Goal: Task Accomplishment & Management: Manage account settings

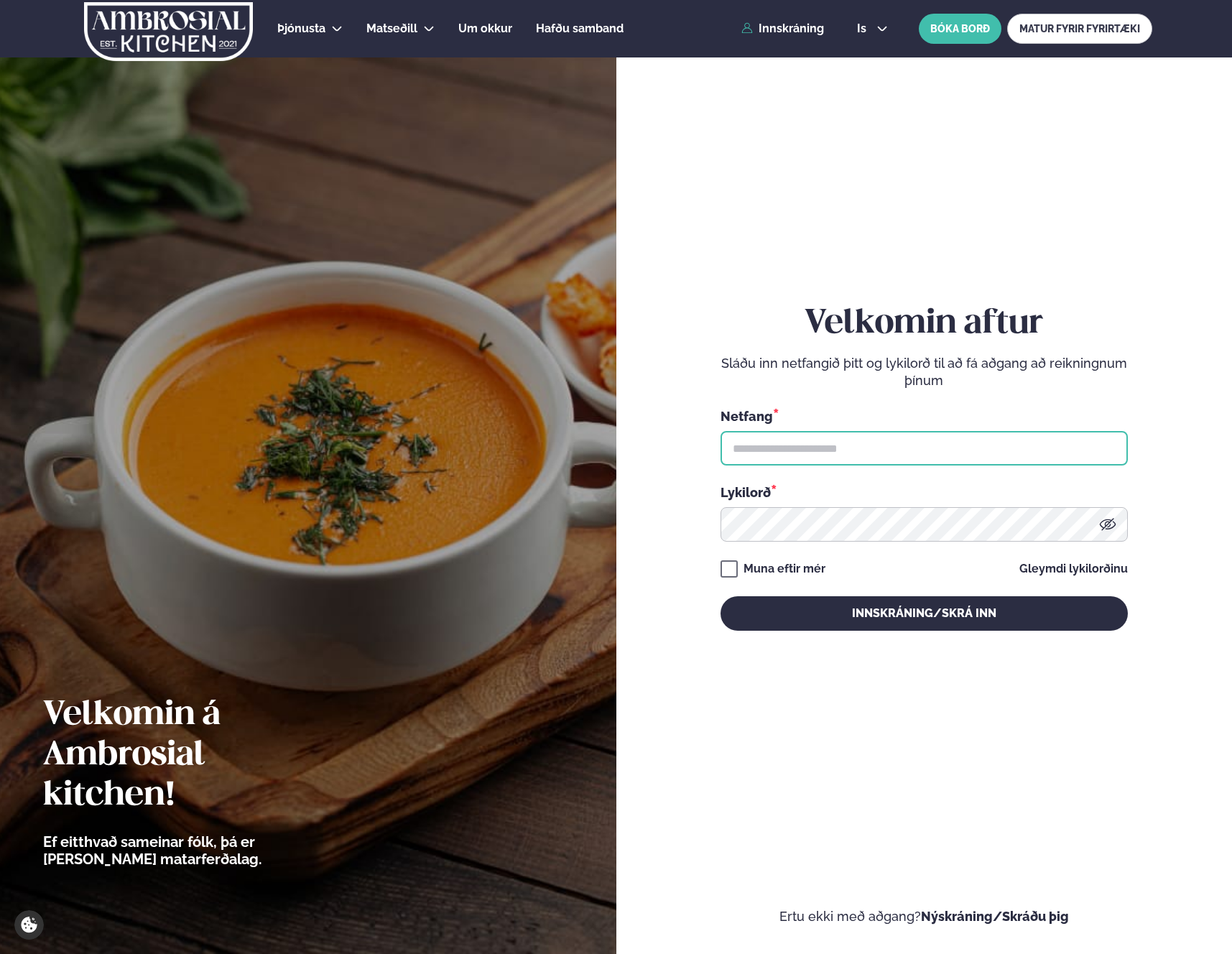
click at [839, 443] on input "text" at bounding box center [924, 448] width 407 height 34
type input "**********"
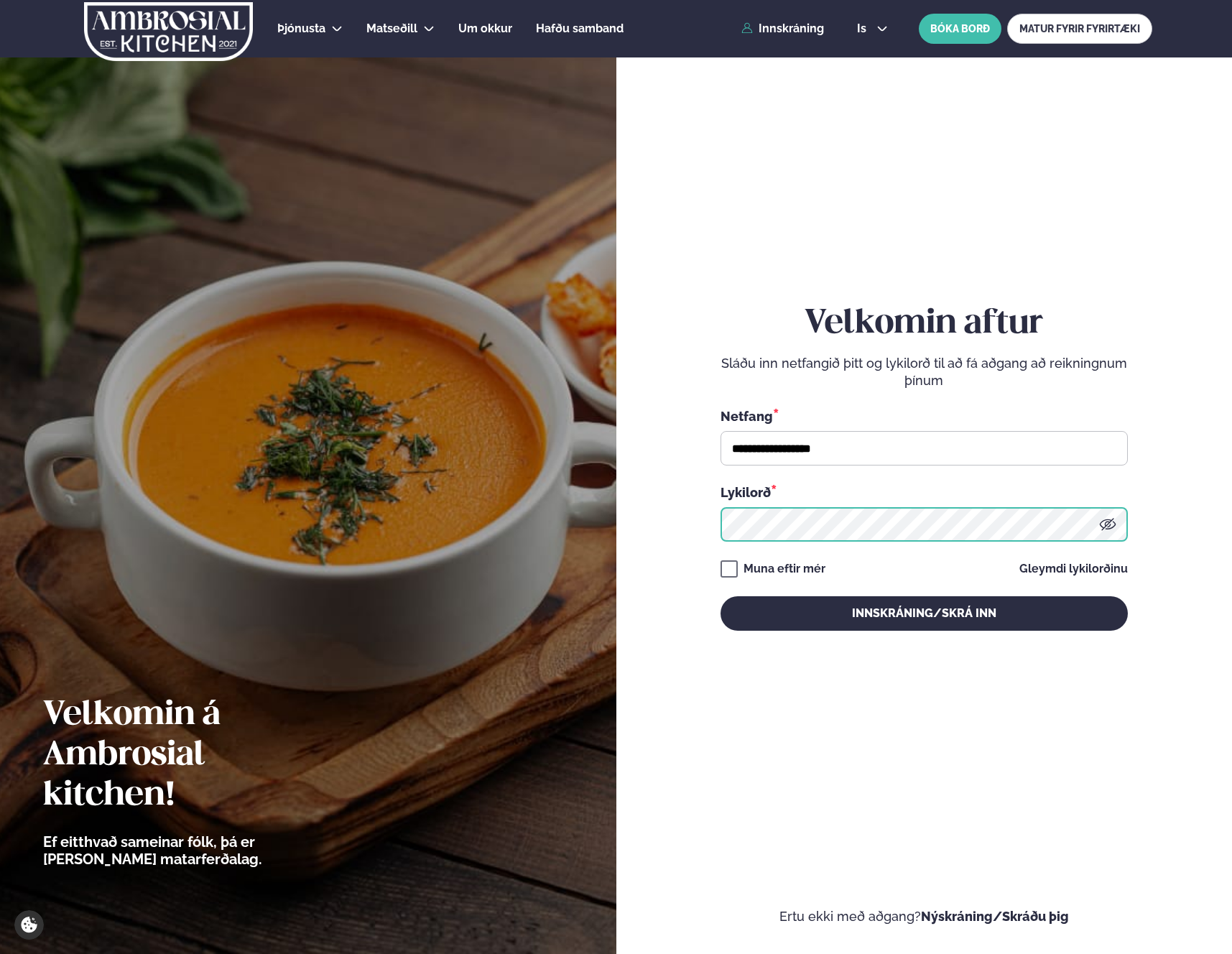
click at [721, 596] on button "Innskráning/Skrá inn" at bounding box center [924, 613] width 407 height 34
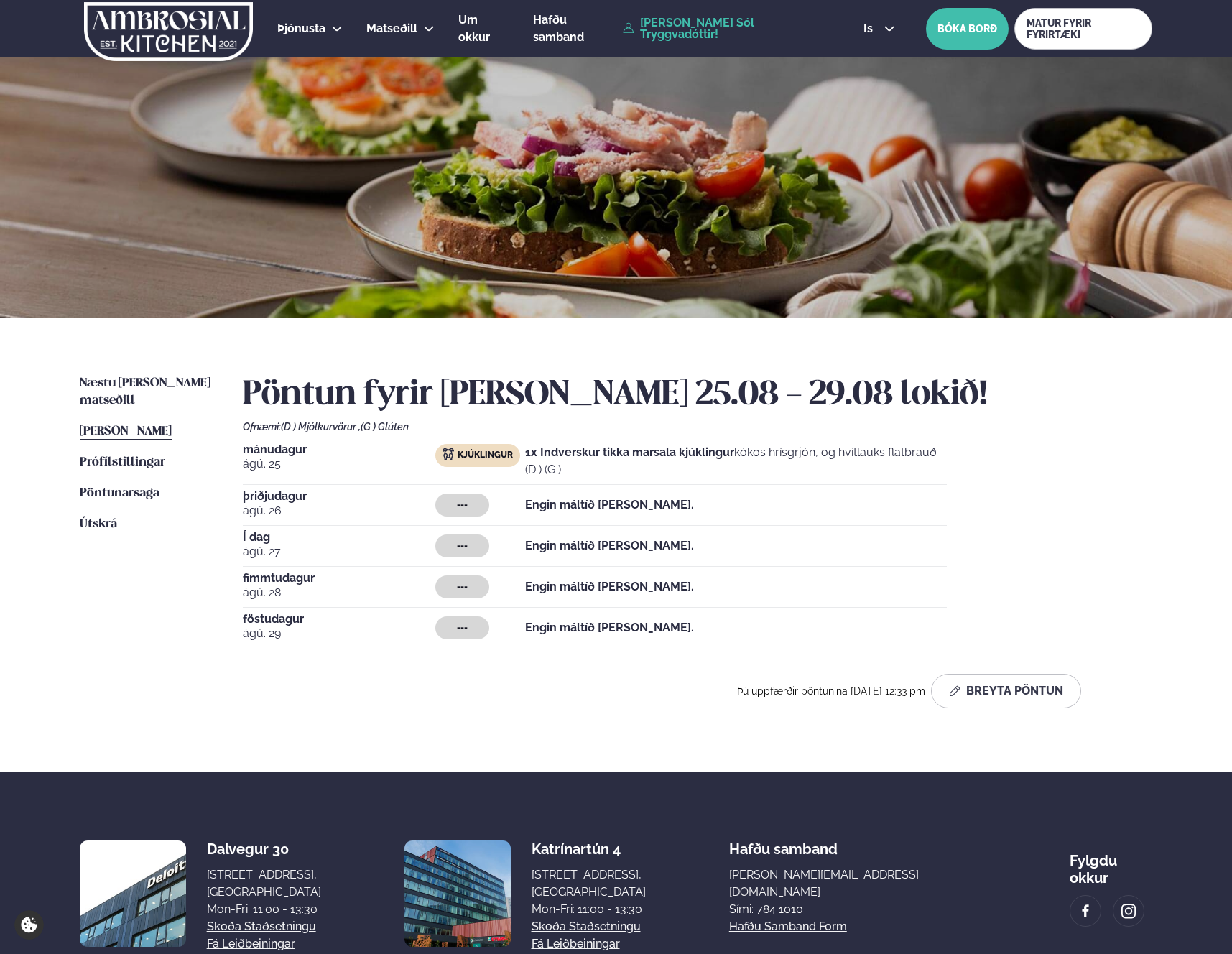
click at [148, 402] on ul "Næstu [PERSON_NAME] matseðill Næsta vika [PERSON_NAME] matseðill [PERSON_NAME] …" at bounding box center [147, 548] width 135 height 345
click at [151, 382] on span "Næstu [PERSON_NAME] matseðill" at bounding box center [145, 391] width 131 height 29
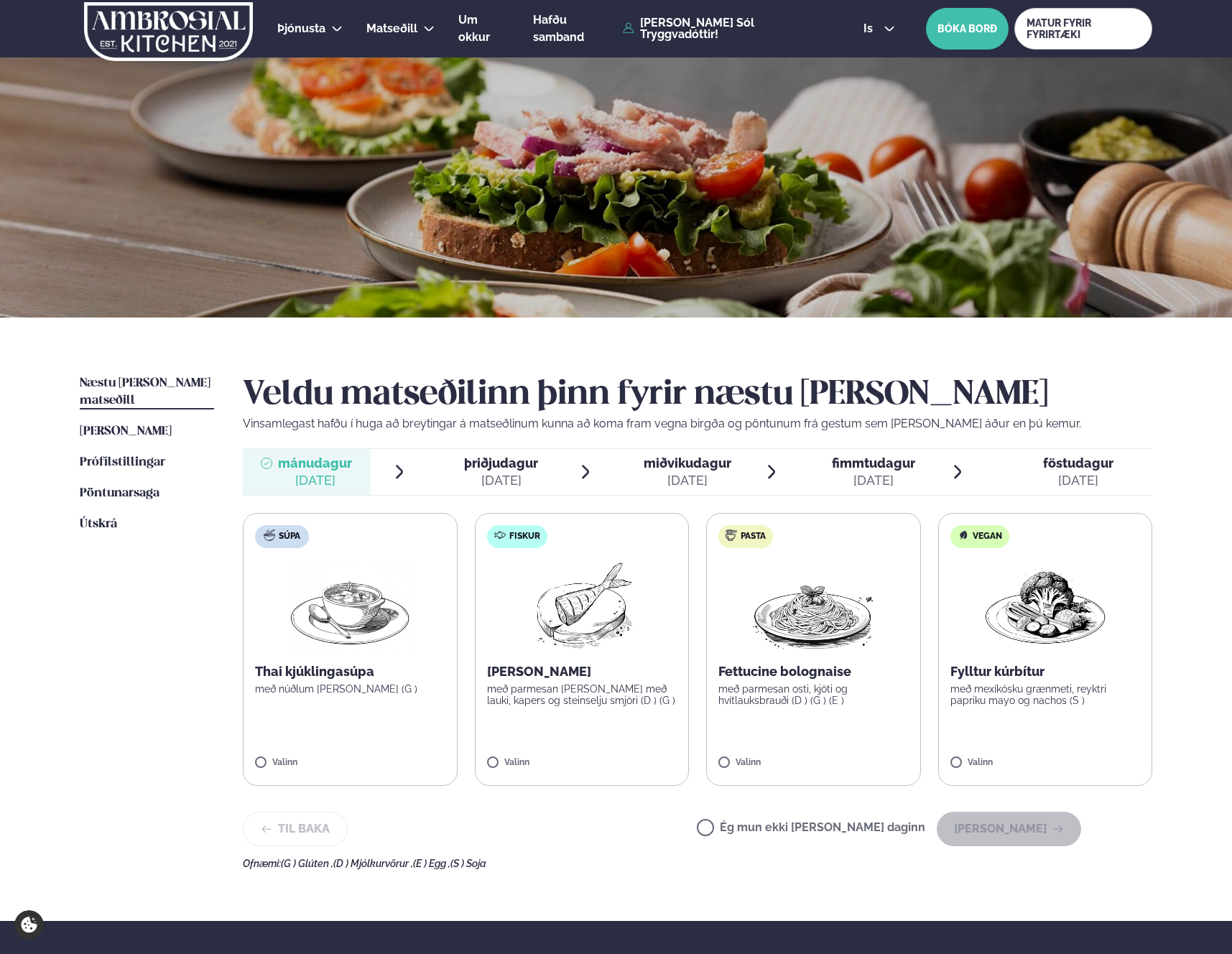
click at [636, 467] on div at bounding box center [632, 471] width 12 height 34
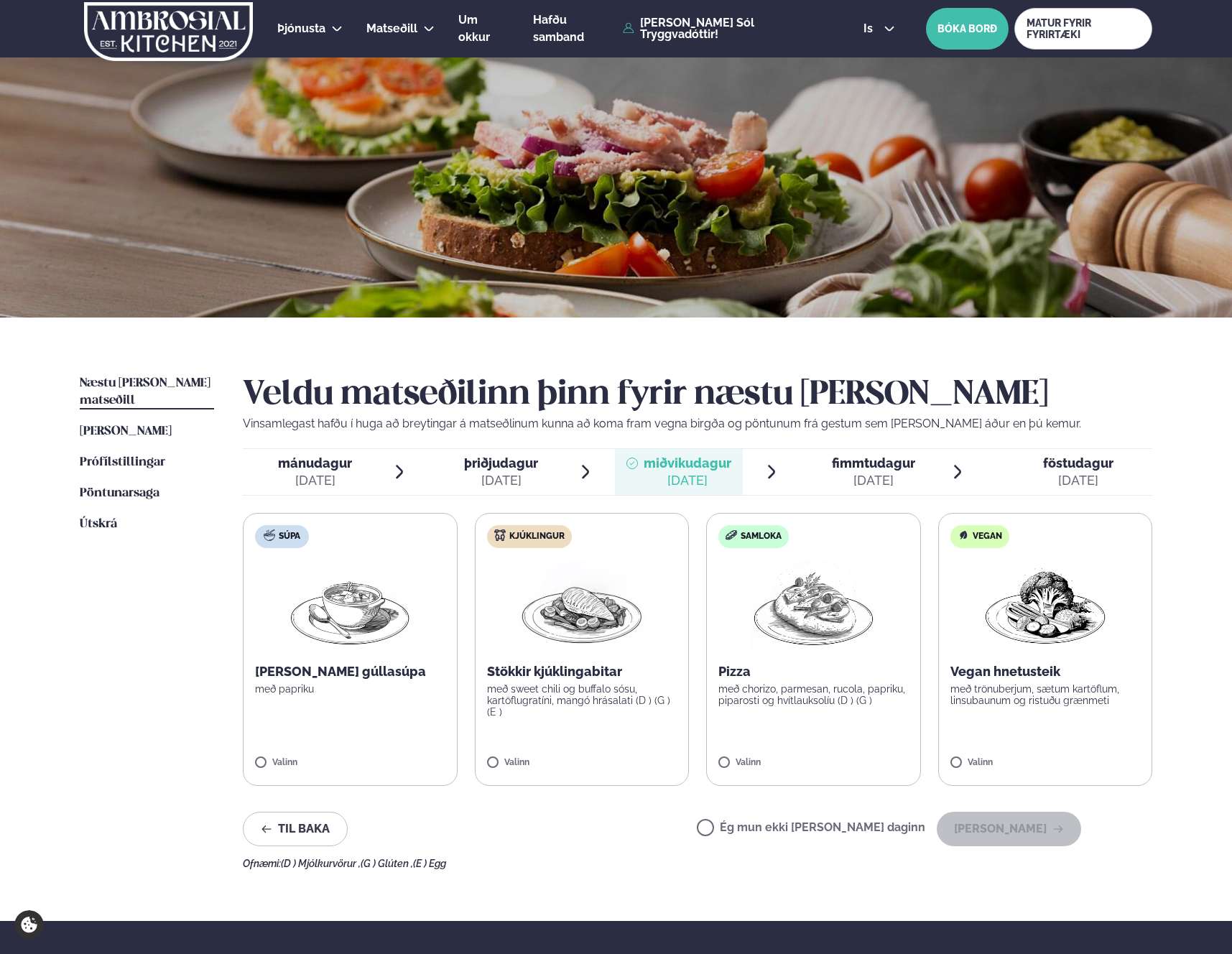
scroll to position [4, 0]
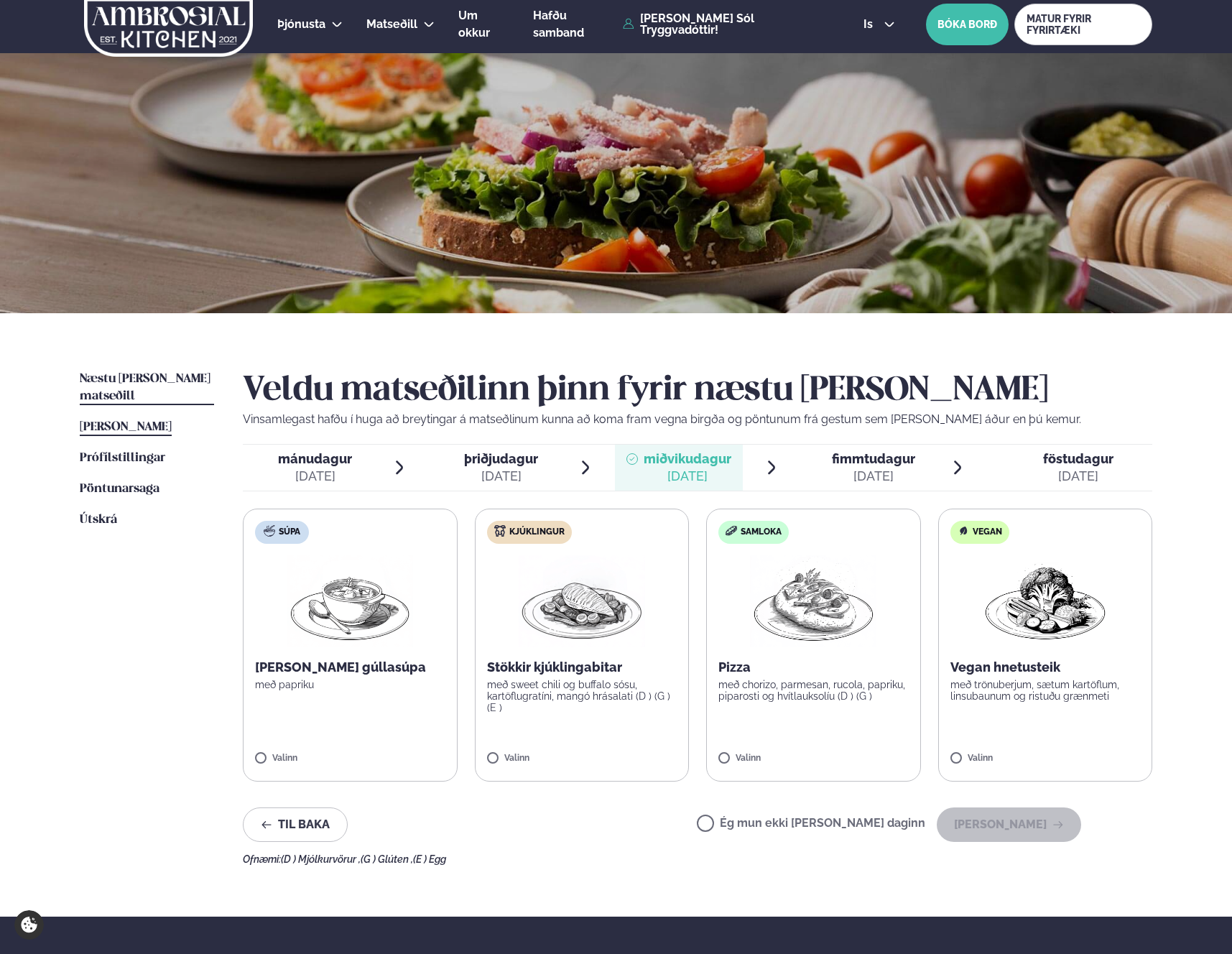
click at [157, 421] on span "[PERSON_NAME]" at bounding box center [126, 427] width 92 height 12
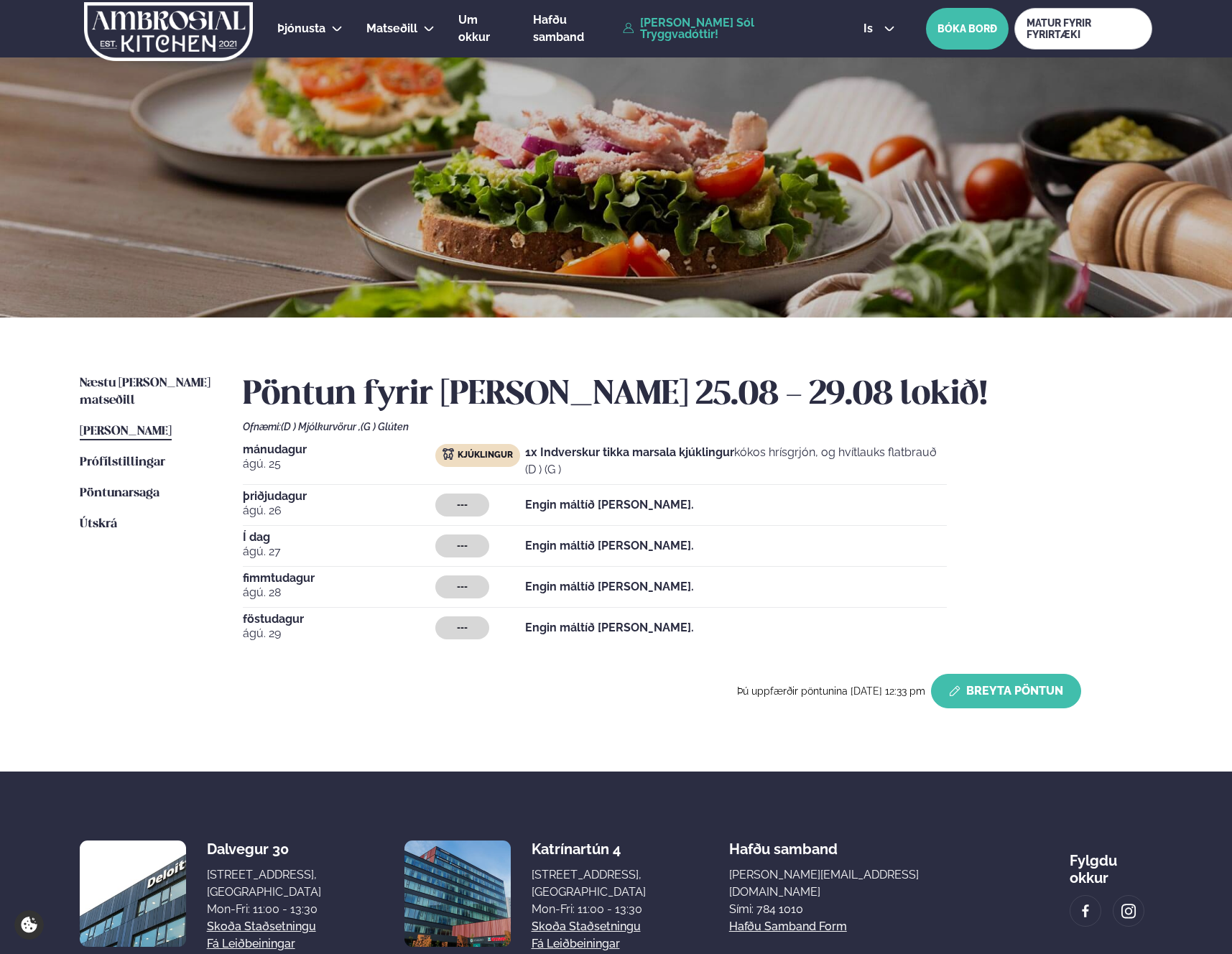
click at [985, 679] on button "Breyta Pöntun" at bounding box center [1006, 690] width 150 height 34
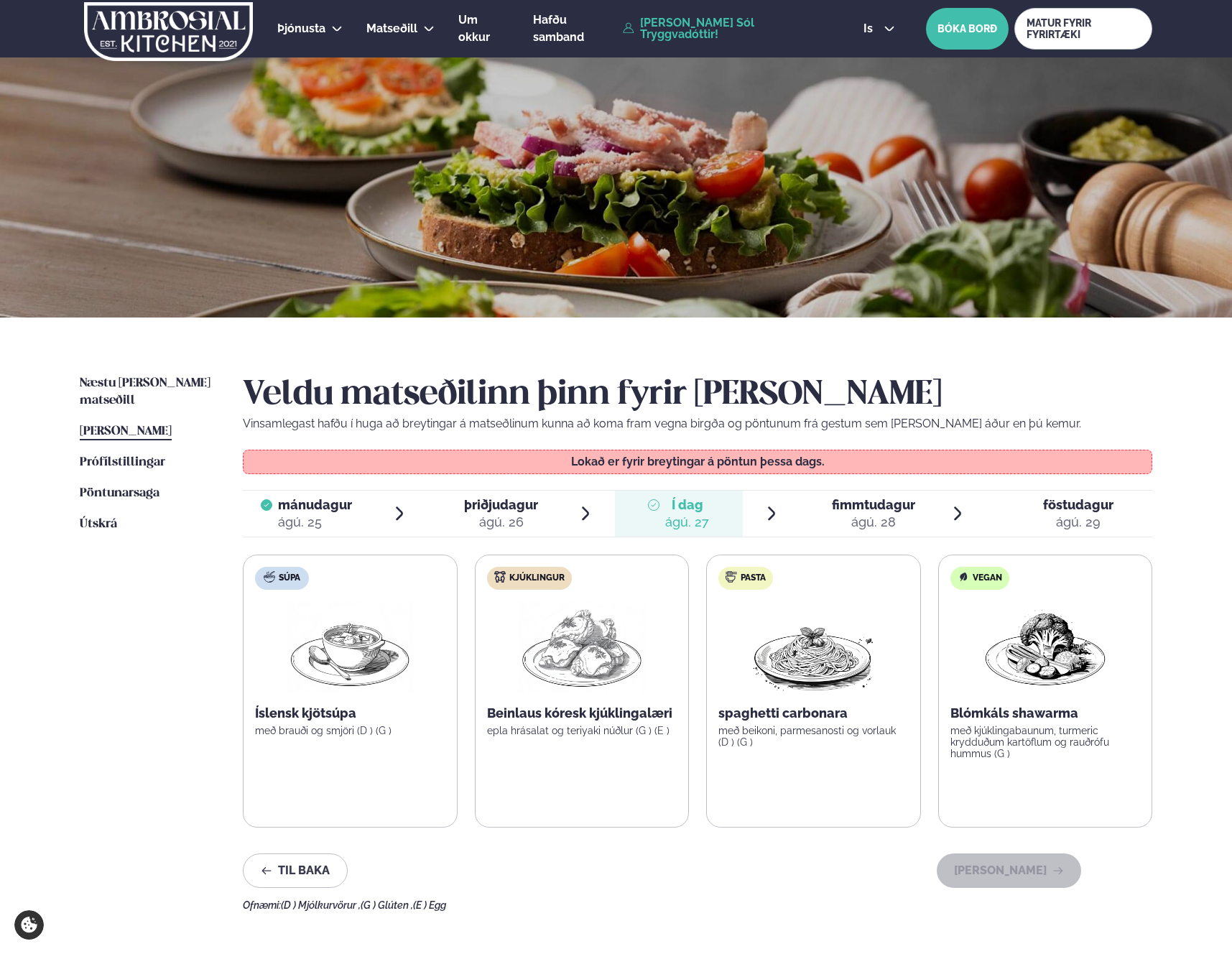
click at [902, 491] on span "fimmtudagur fim. [DATE]" at bounding box center [865, 513] width 128 height 46
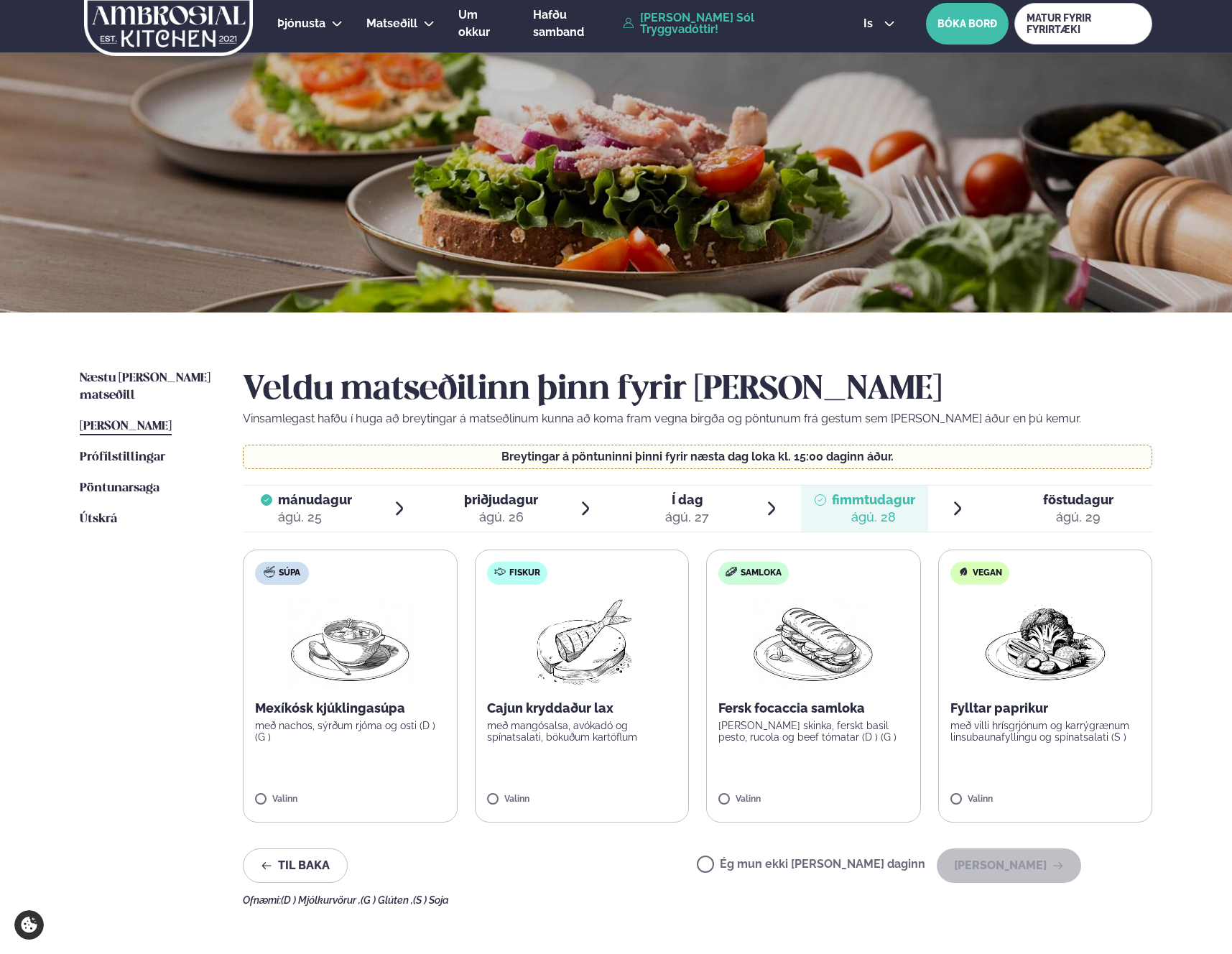
scroll to position [7, 0]
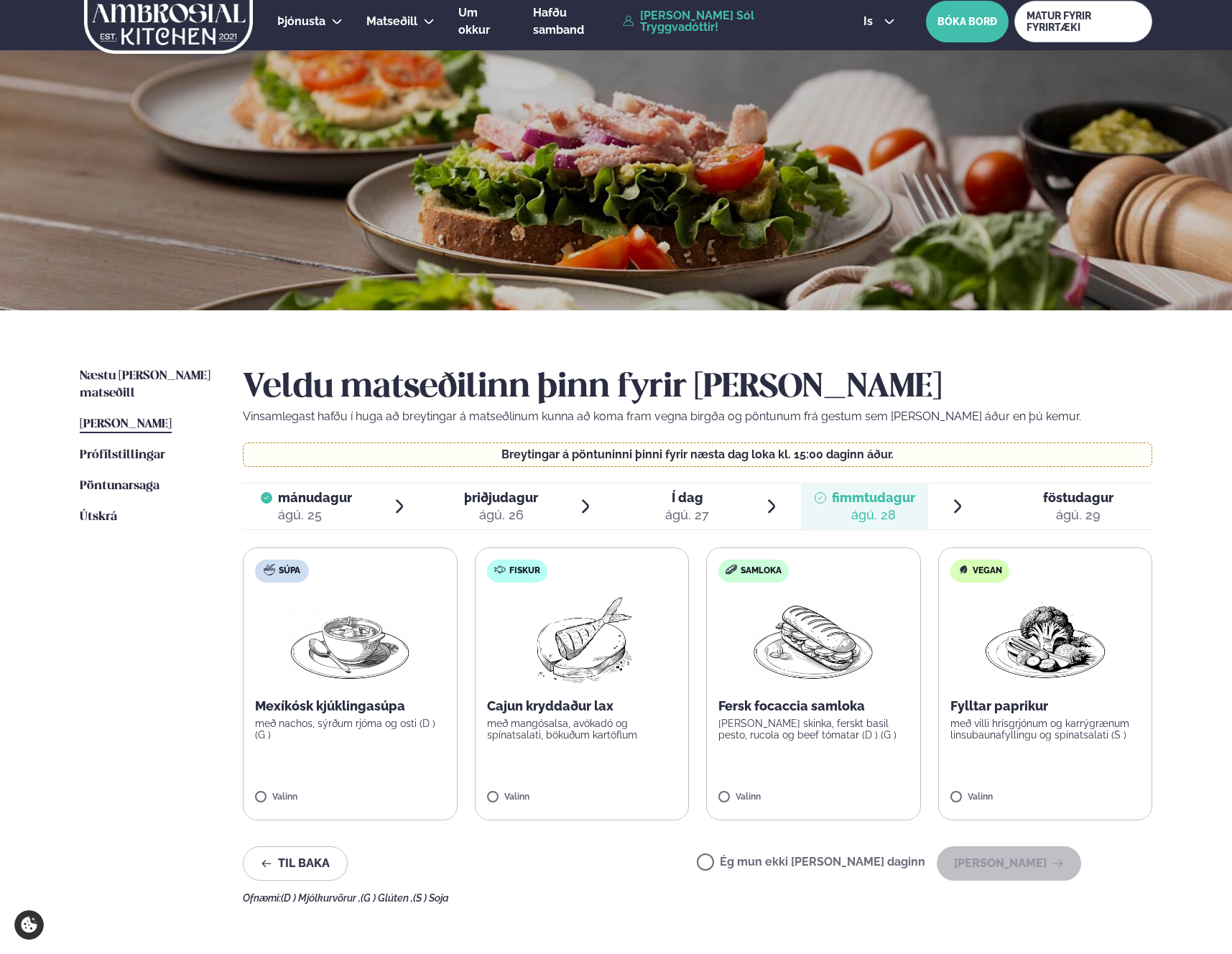
click at [1025, 517] on div at bounding box center [1031, 506] width 12 height 34
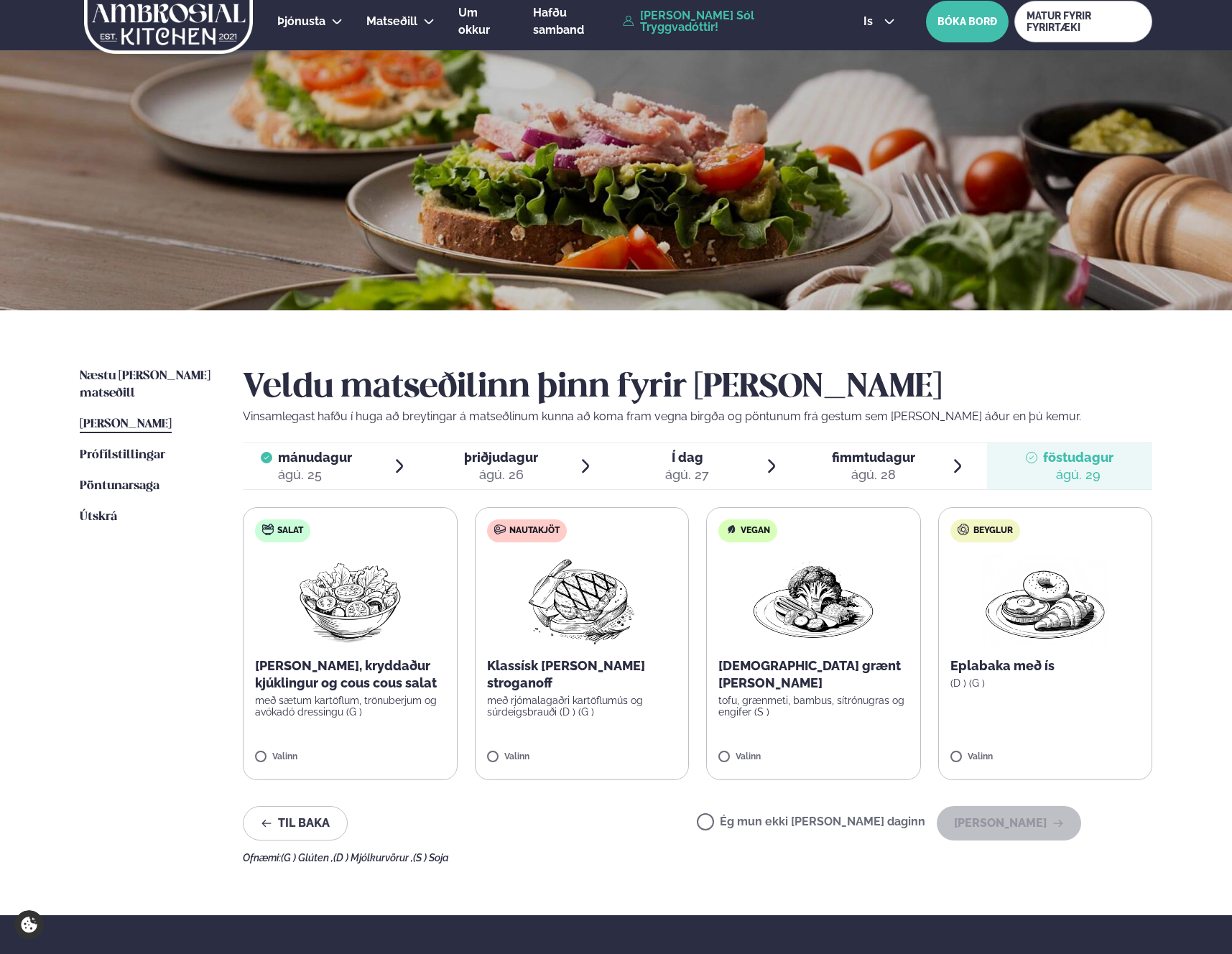
scroll to position [11, 0]
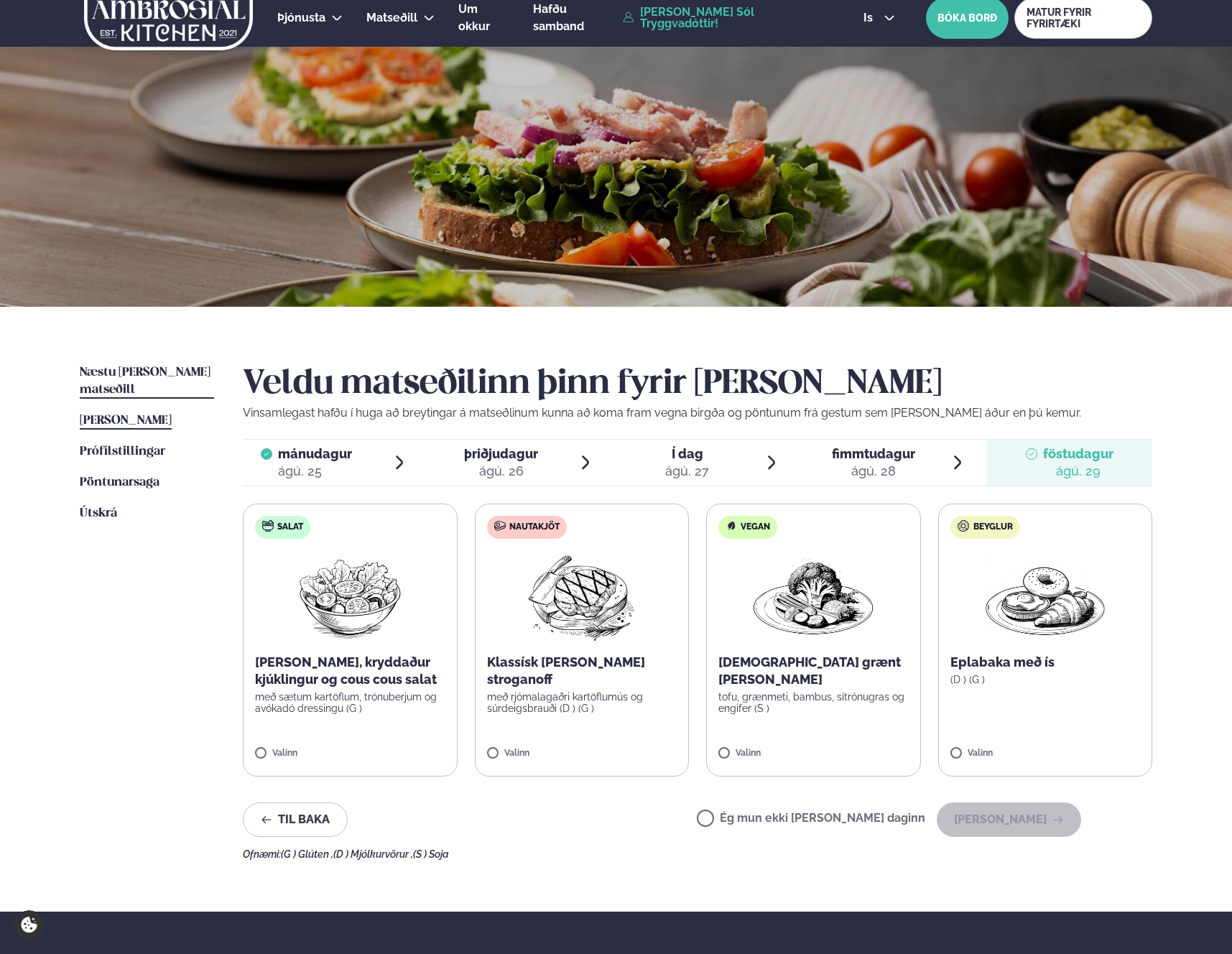
click at [167, 373] on span "Næstu [PERSON_NAME] matseðill" at bounding box center [145, 381] width 131 height 29
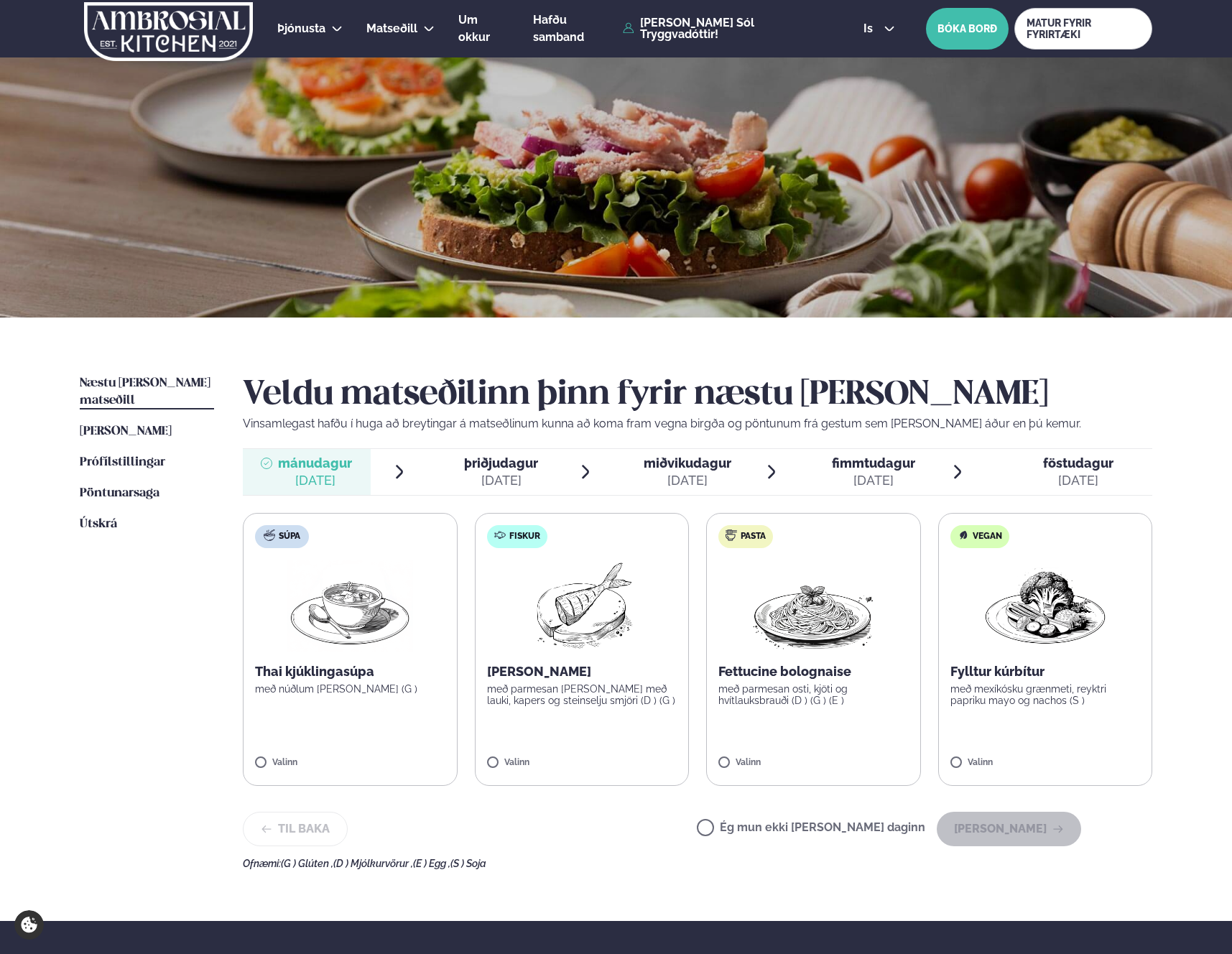
drag, startPoint x: 439, startPoint y: 460, endPoint x: 508, endPoint y: 479, distance: 71.6
click at [439, 460] on span "þriðjudagur þri. [DATE]" at bounding box center [493, 471] width 128 height 46
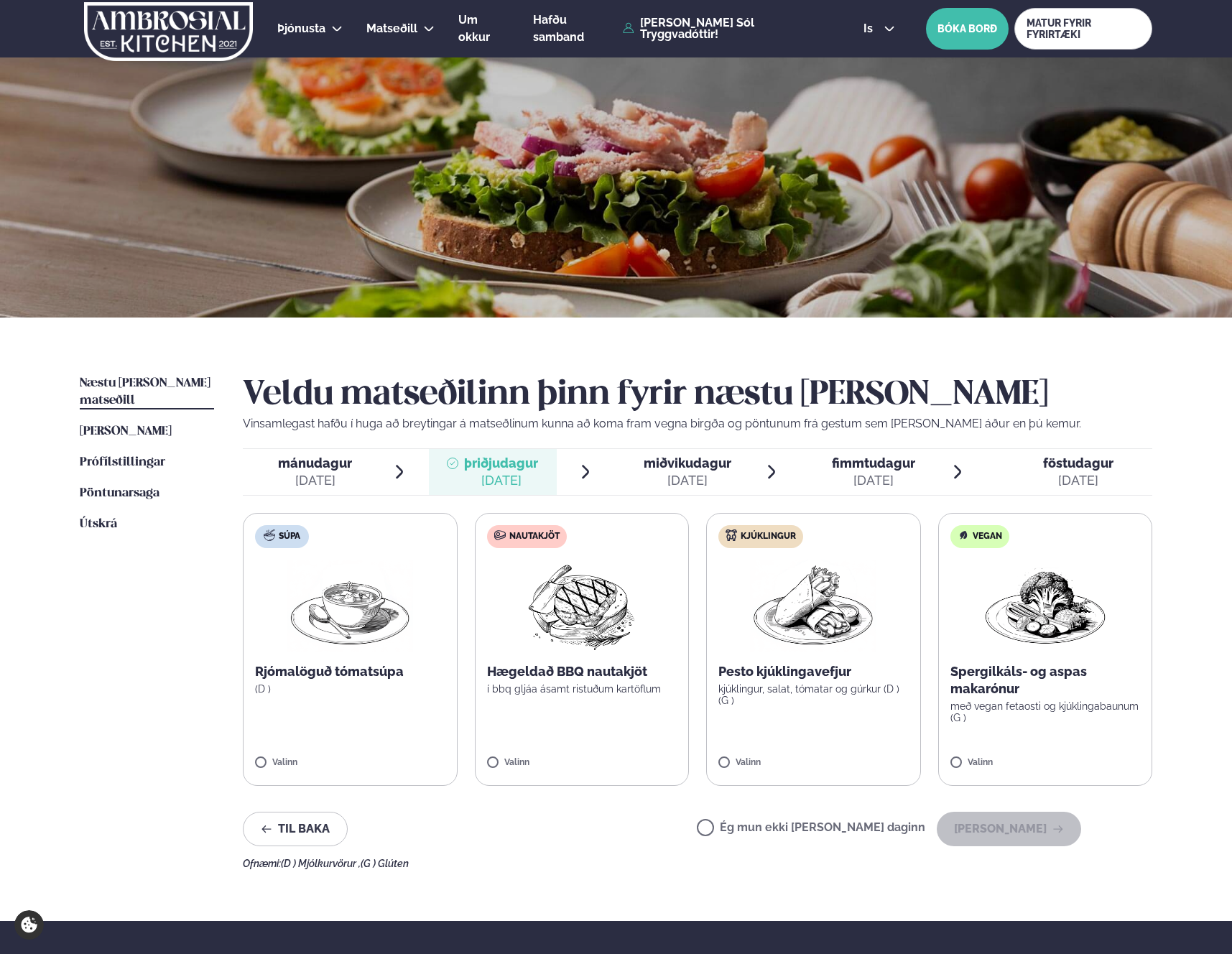
click at [717, 480] on div "[DATE]" at bounding box center [687, 481] width 87 height 17
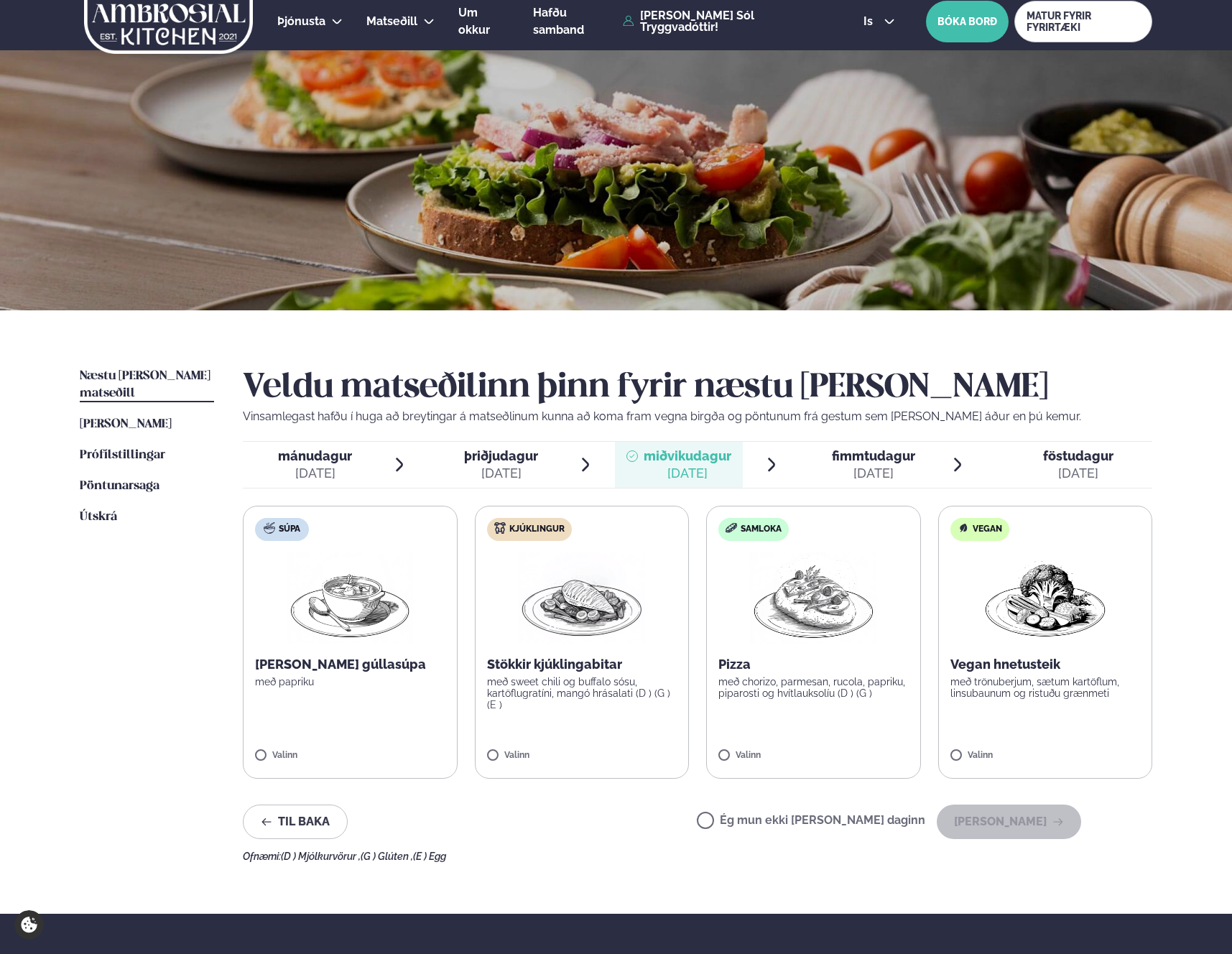
scroll to position [5, 0]
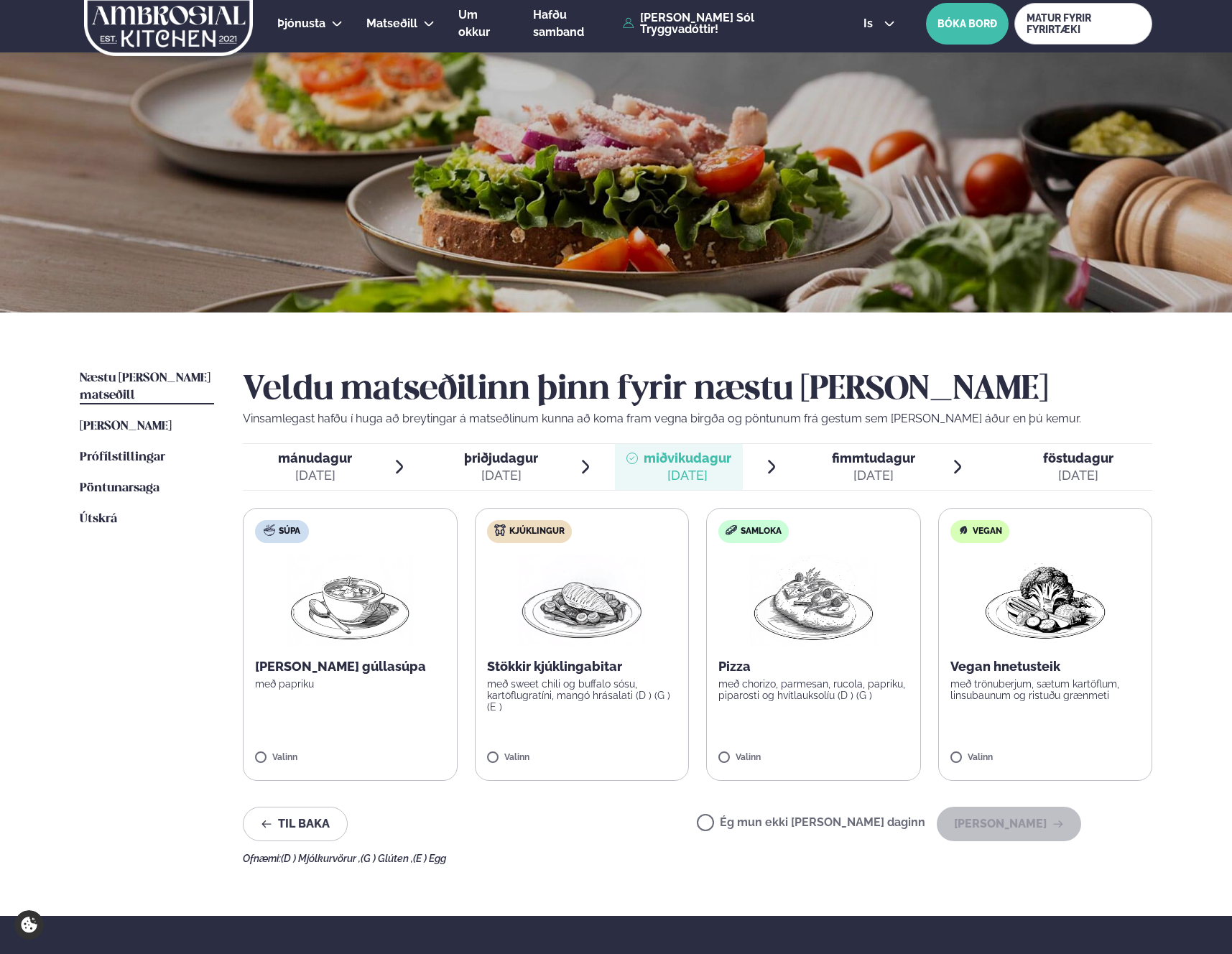
click at [844, 467] on div "[DATE]" at bounding box center [873, 476] width 84 height 17
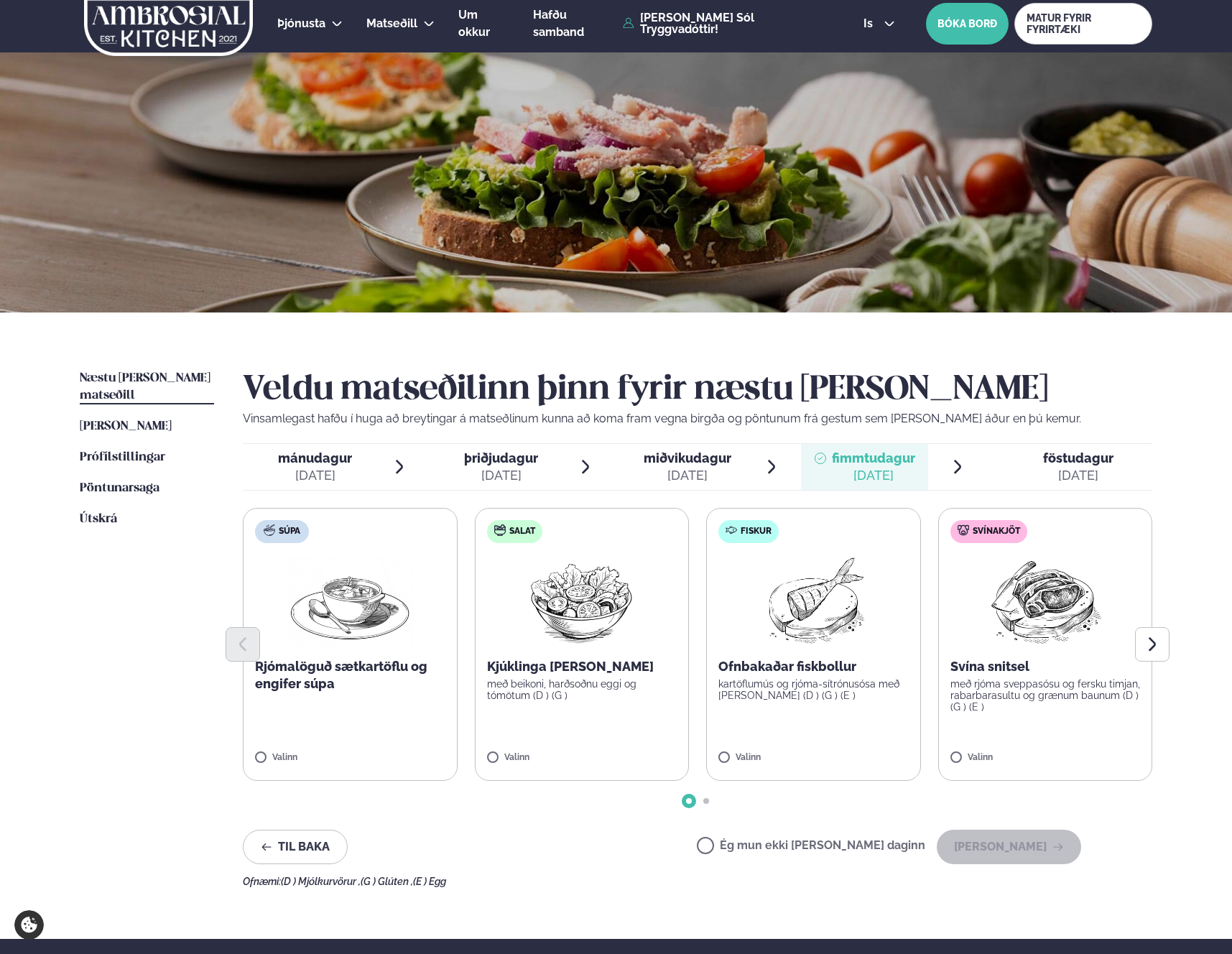
click at [1004, 468] on span "föstudagur fös. [DATE]" at bounding box center [1069, 466] width 165 height 46
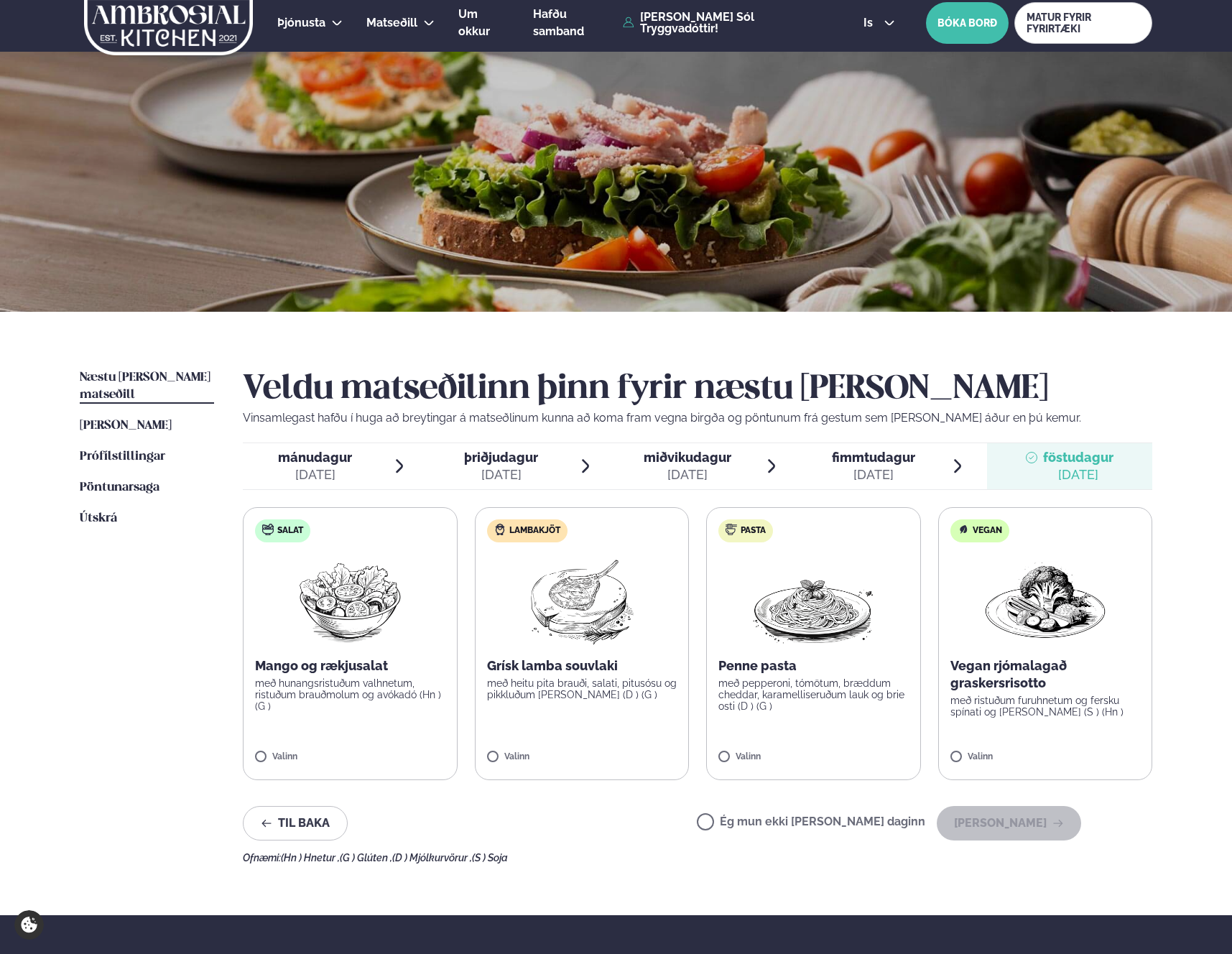
scroll to position [8, 0]
